Goal: Transaction & Acquisition: Purchase product/service

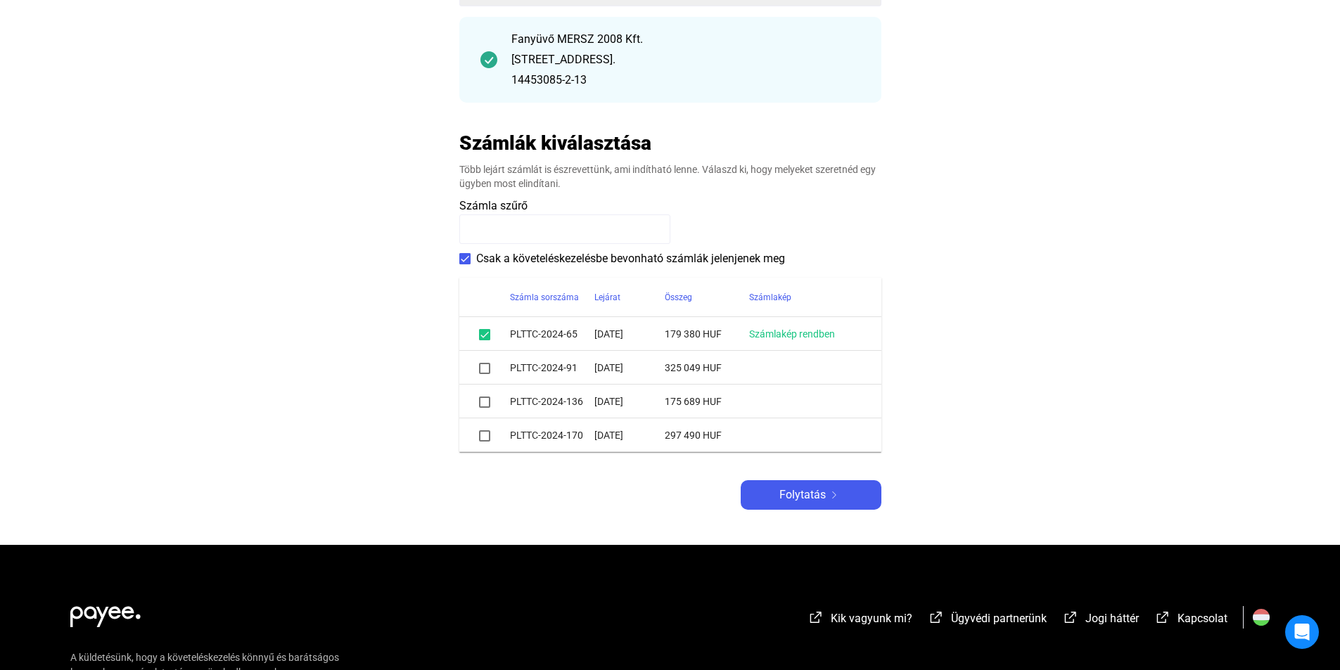
scroll to position [211, 0]
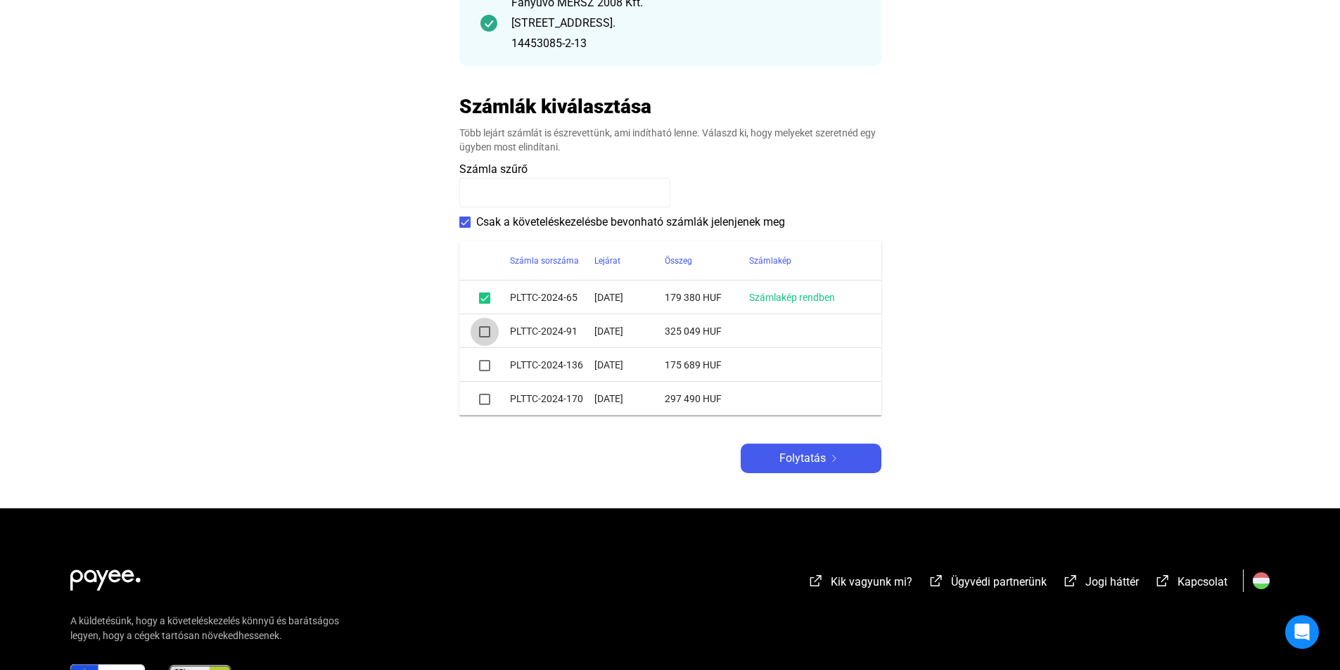
click at [481, 333] on span at bounding box center [484, 331] width 11 height 11
click at [485, 364] on span at bounding box center [484, 365] width 11 height 11
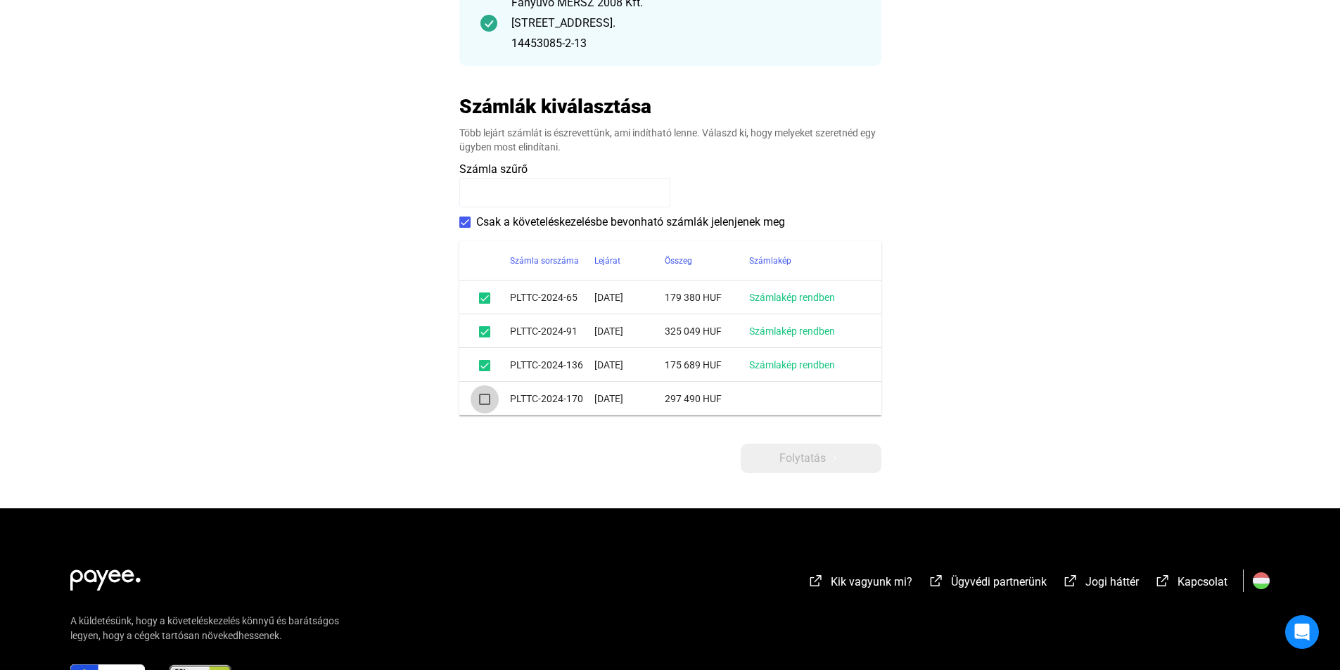
click at [483, 397] on span at bounding box center [484, 399] width 11 height 11
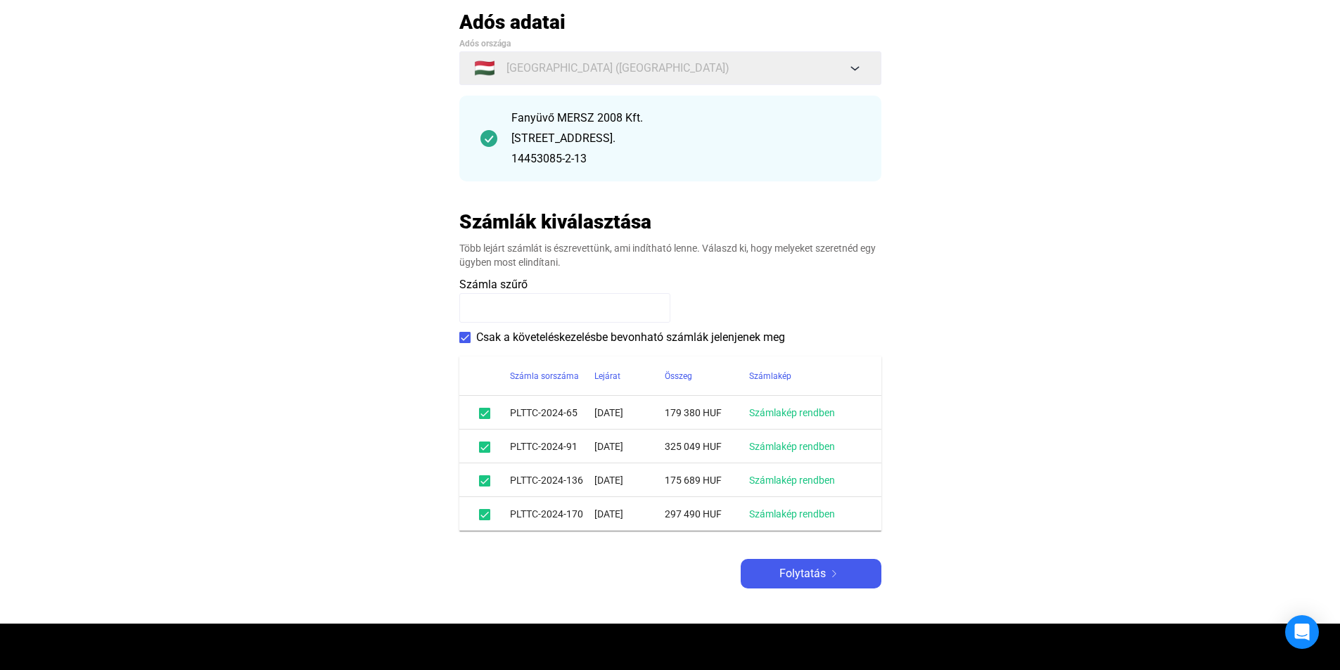
scroll to position [141, 0]
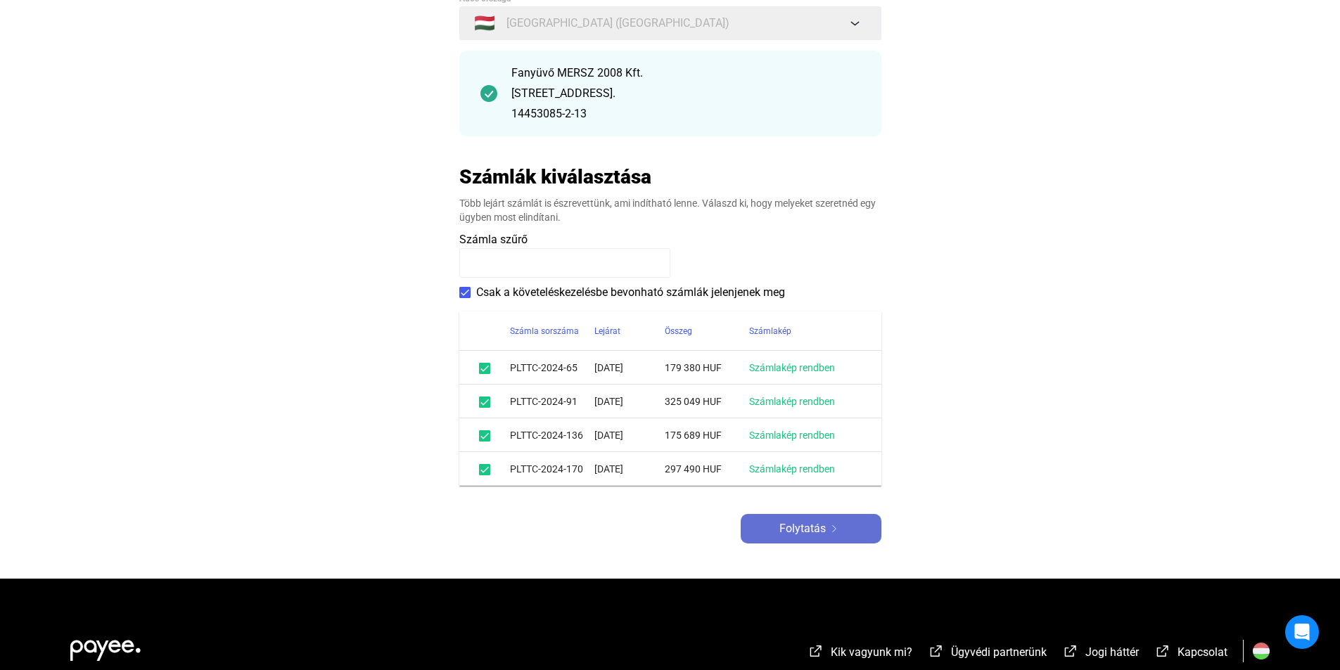
click at [805, 525] on span "Folytatás" at bounding box center [802, 529] width 46 height 17
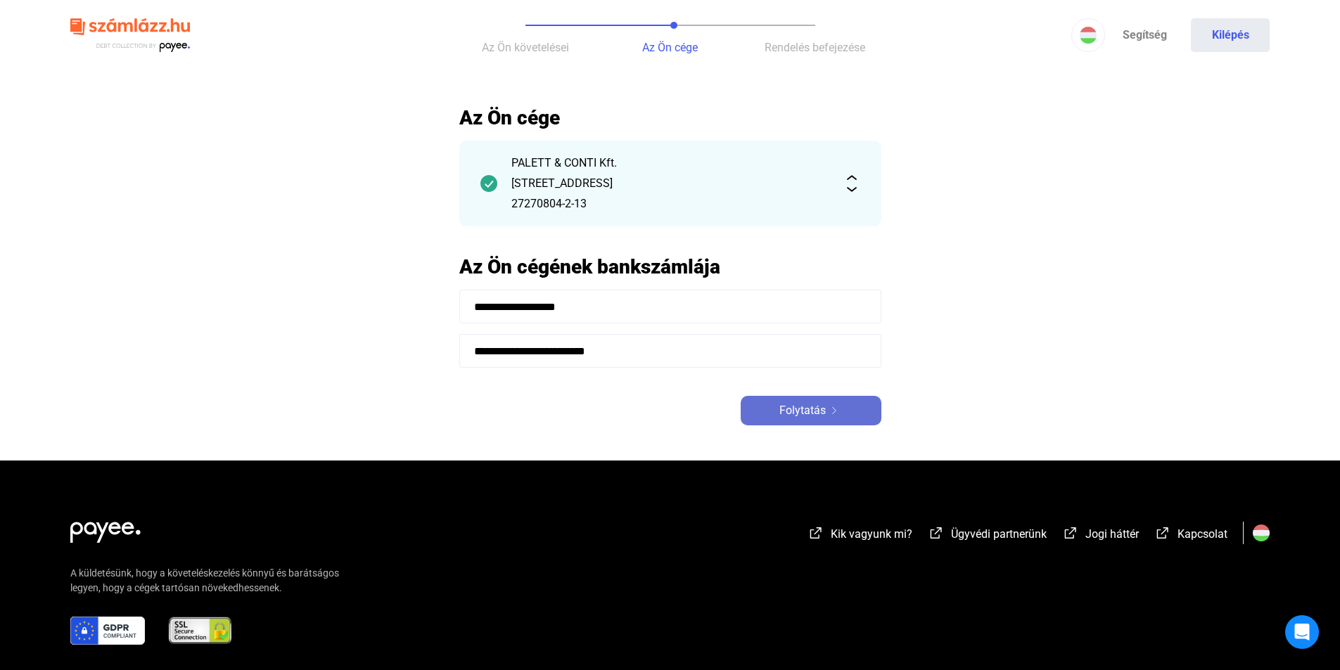
click at [808, 407] on span "Folytatás" at bounding box center [802, 410] width 46 height 17
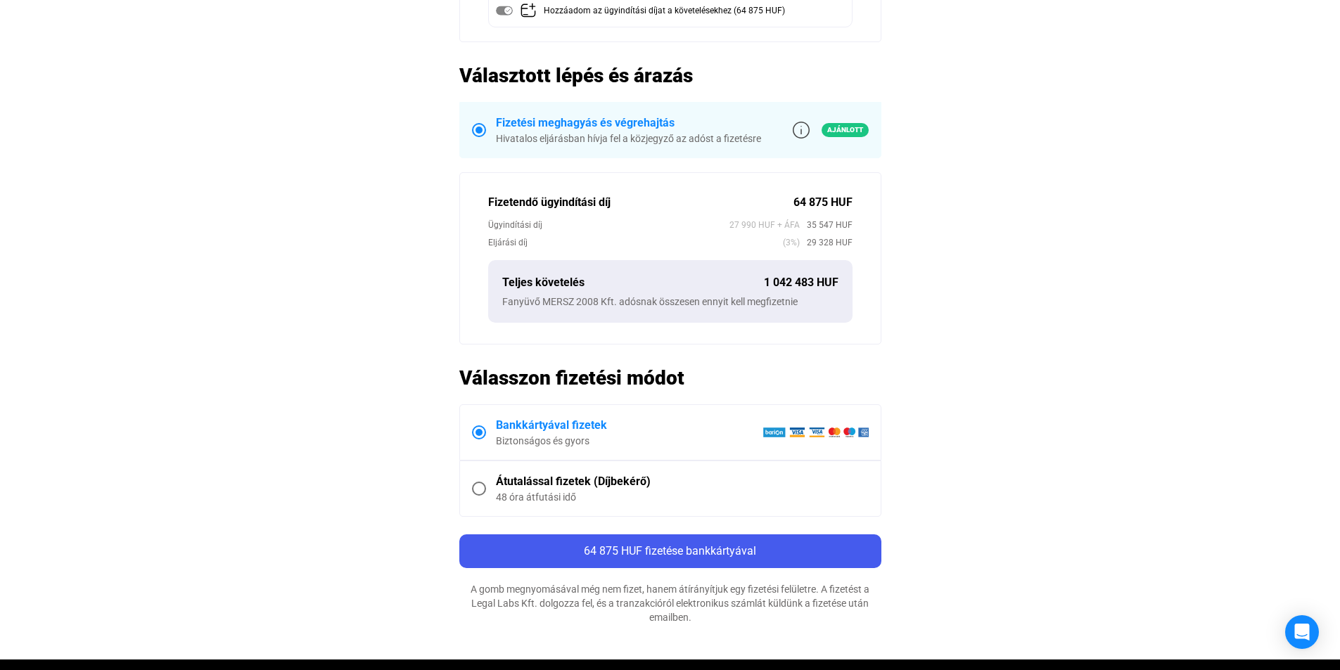
scroll to position [422, 0]
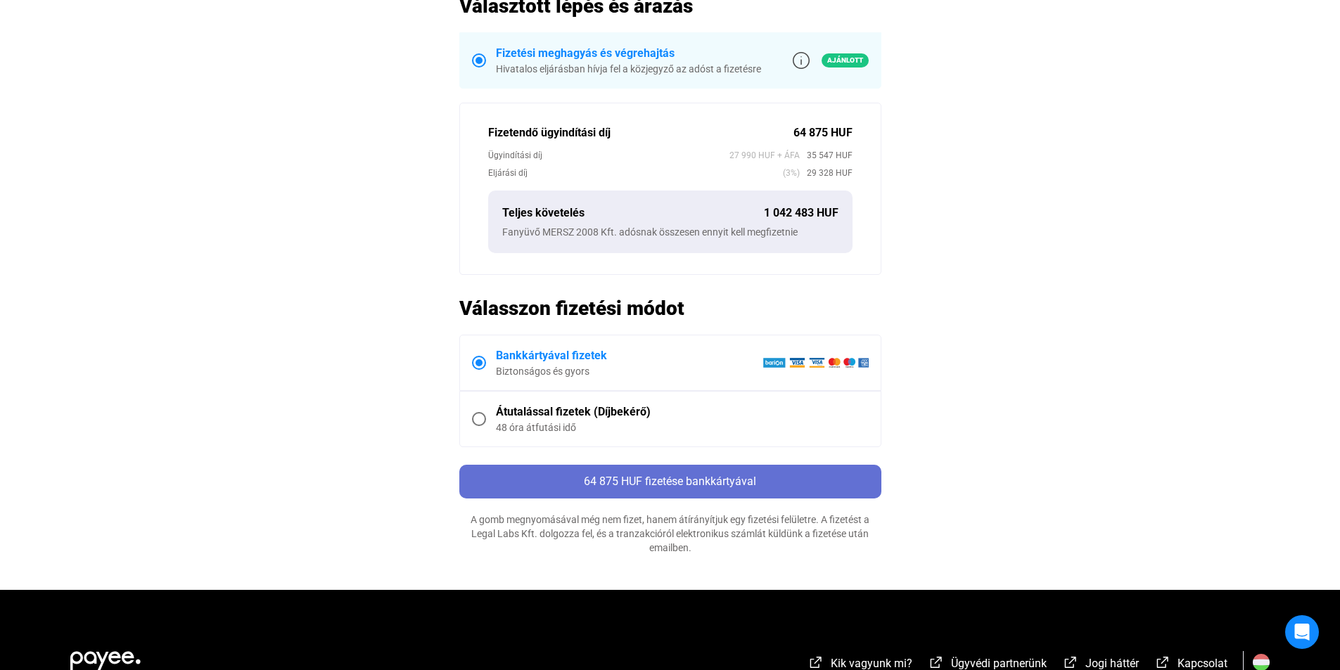
click at [694, 483] on span "64 875 HUF fizetése bankkártyával" at bounding box center [670, 481] width 172 height 13
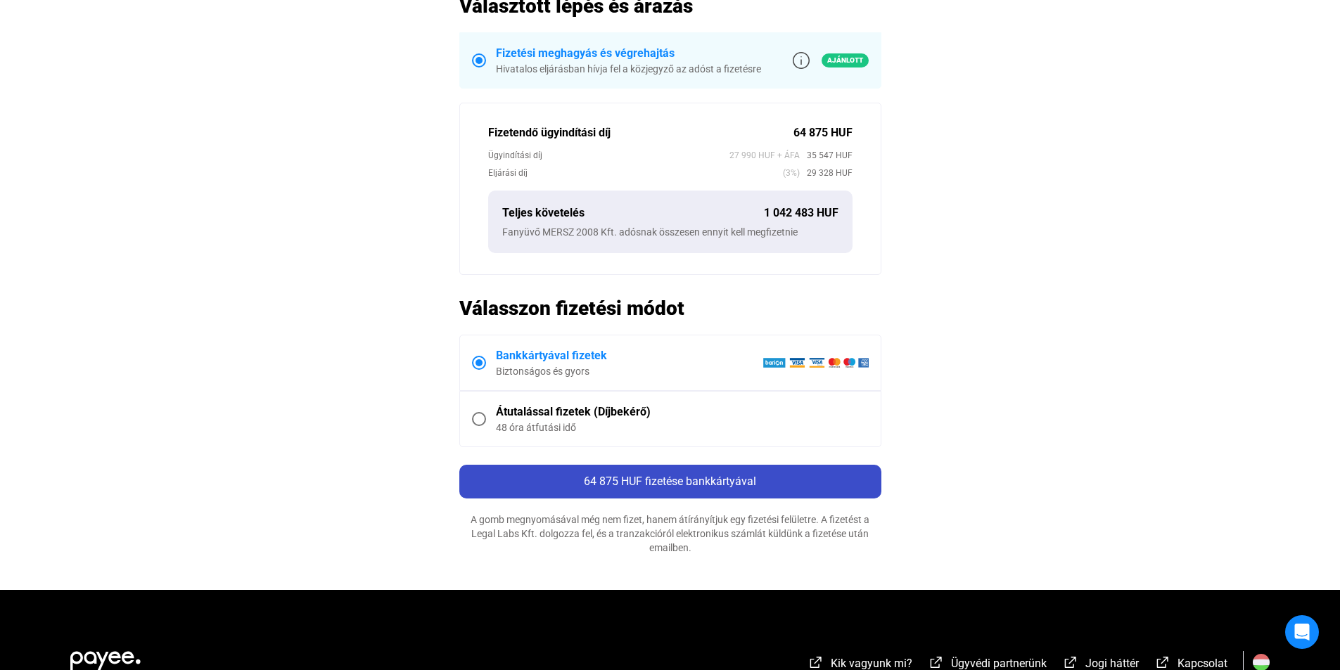
click at [687, 478] on span "64 875 HUF fizetése bankkártyával" at bounding box center [670, 481] width 172 height 13
